Goal: Information Seeking & Learning: Learn about a topic

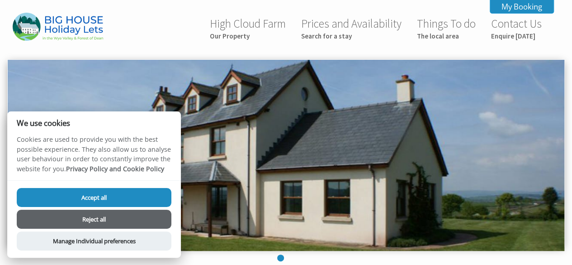
click at [131, 194] on button "Accept all" at bounding box center [94, 197] width 155 height 19
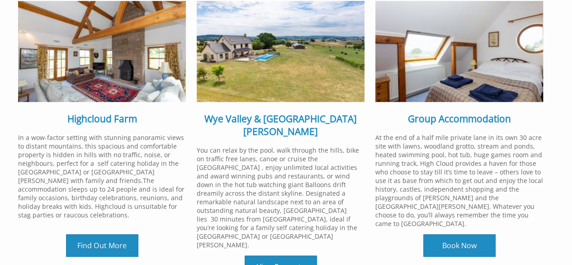
scroll to position [287, 0]
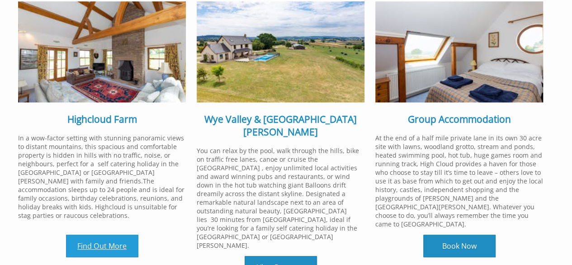
click at [124, 234] on link "Find Out More" at bounding box center [102, 245] width 72 height 23
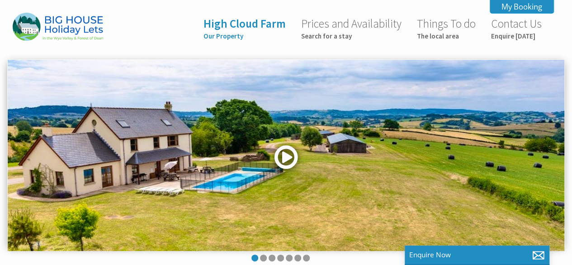
click at [286, 154] on link at bounding box center [286, 160] width 27 height 37
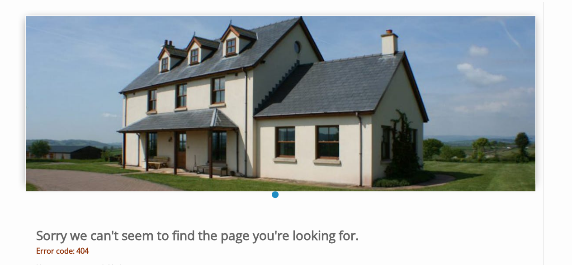
scroll to position [90, 0]
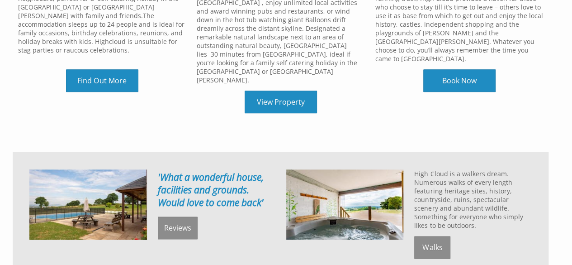
scroll to position [362, 0]
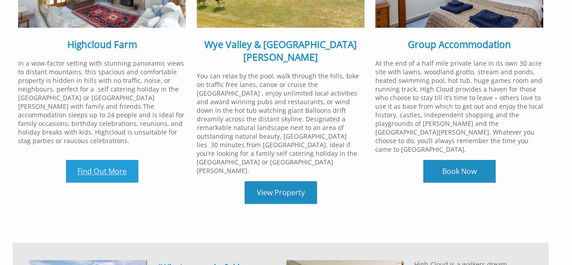
click at [93, 161] on link "Find Out More" at bounding box center [102, 171] width 72 height 23
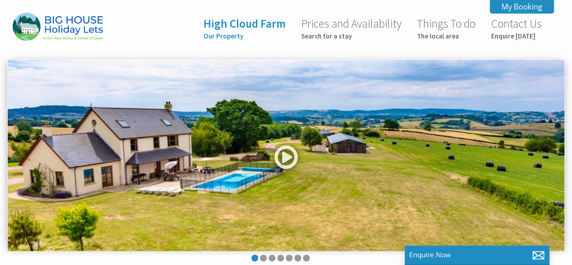
scroll to position [136, 0]
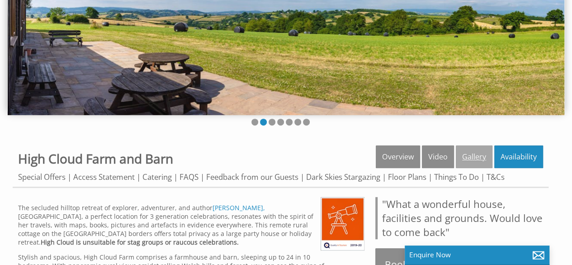
click at [481, 158] on link "Gallery" at bounding box center [474, 156] width 37 height 23
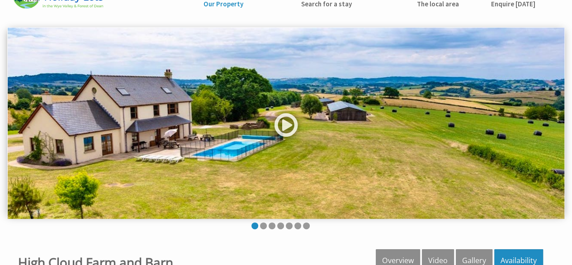
scroll to position [45, 0]
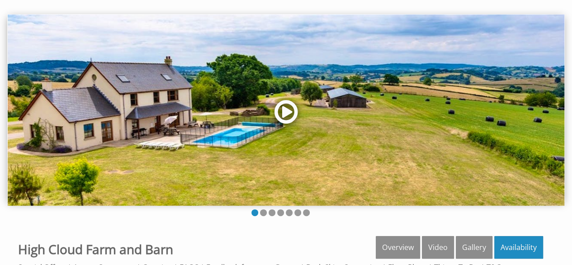
click at [284, 112] on link at bounding box center [286, 114] width 27 height 37
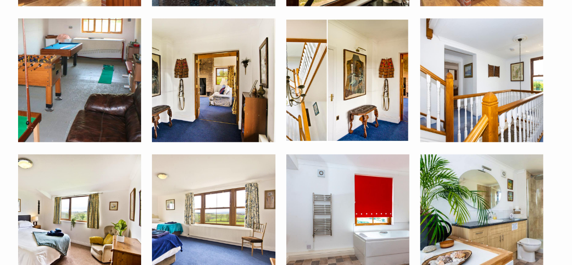
scroll to position [1131, 0]
